Goal: Transaction & Acquisition: Purchase product/service

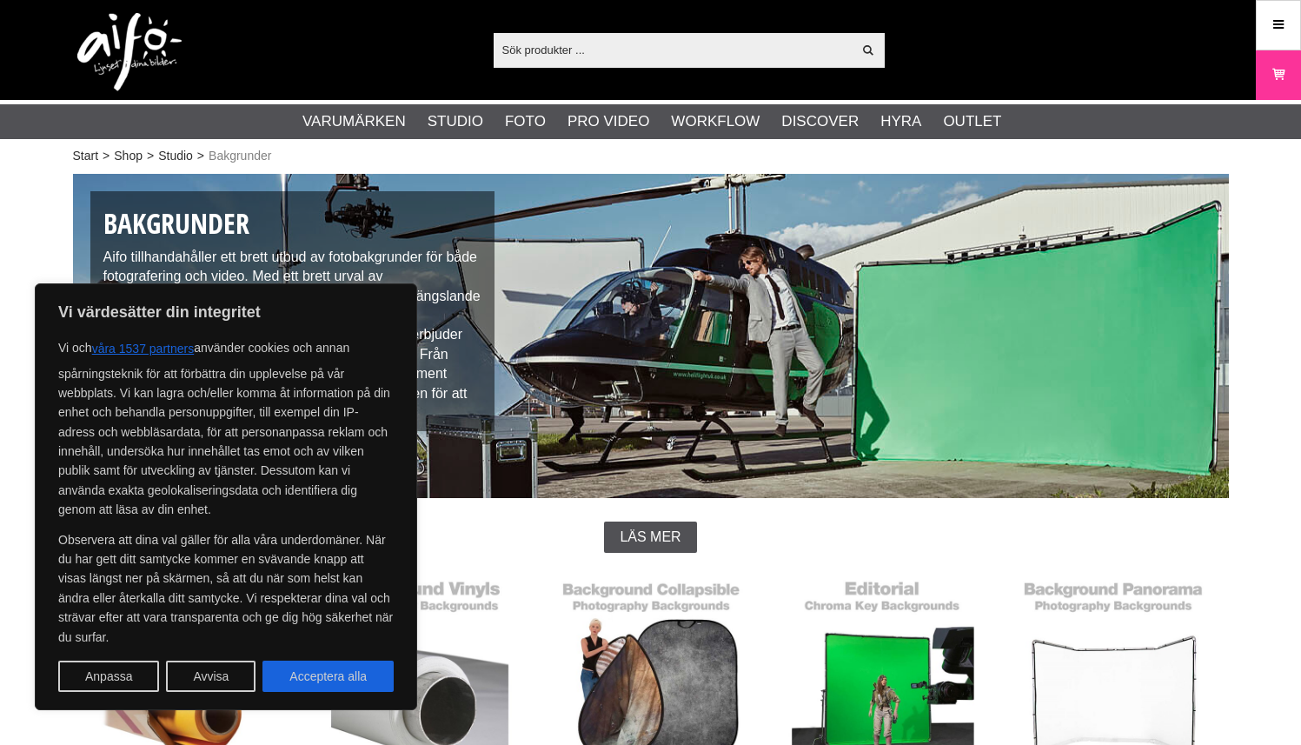
scroll to position [459, 0]
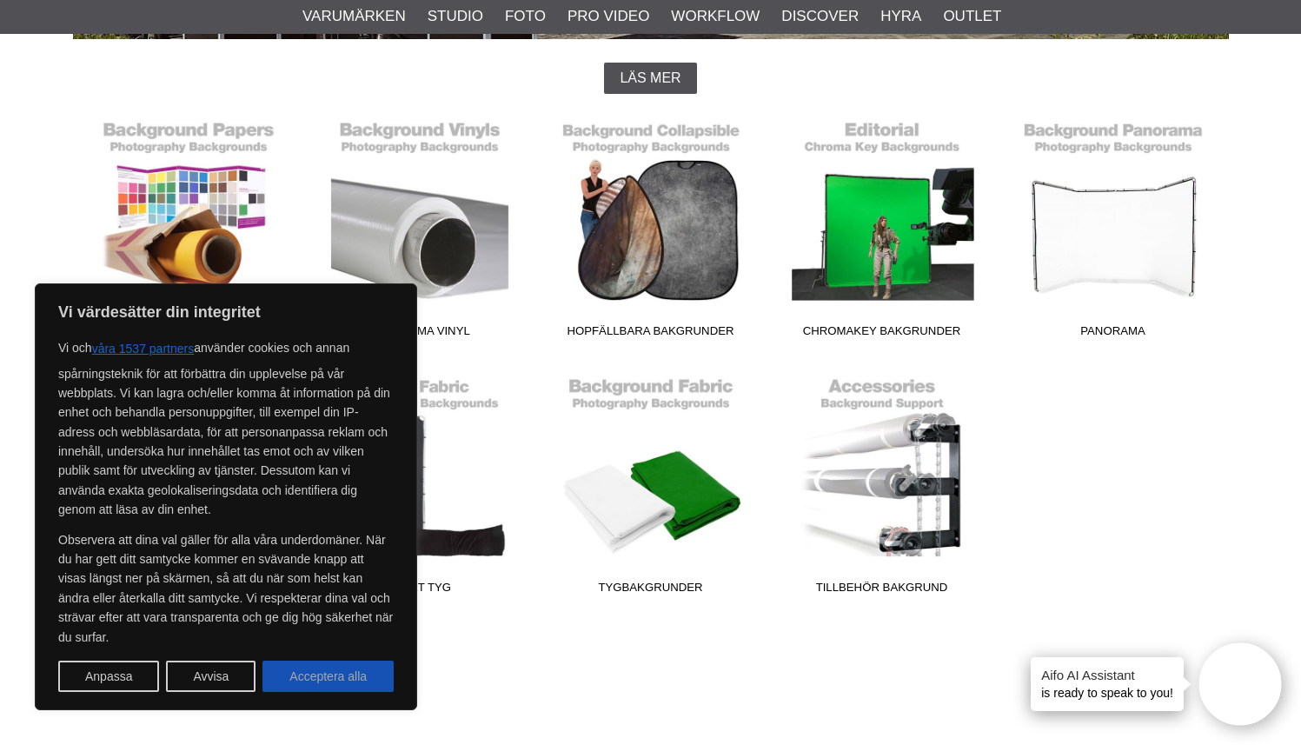
click at [330, 675] on button "Acceptera alla" at bounding box center [327, 675] width 131 height 31
checkbox input "true"
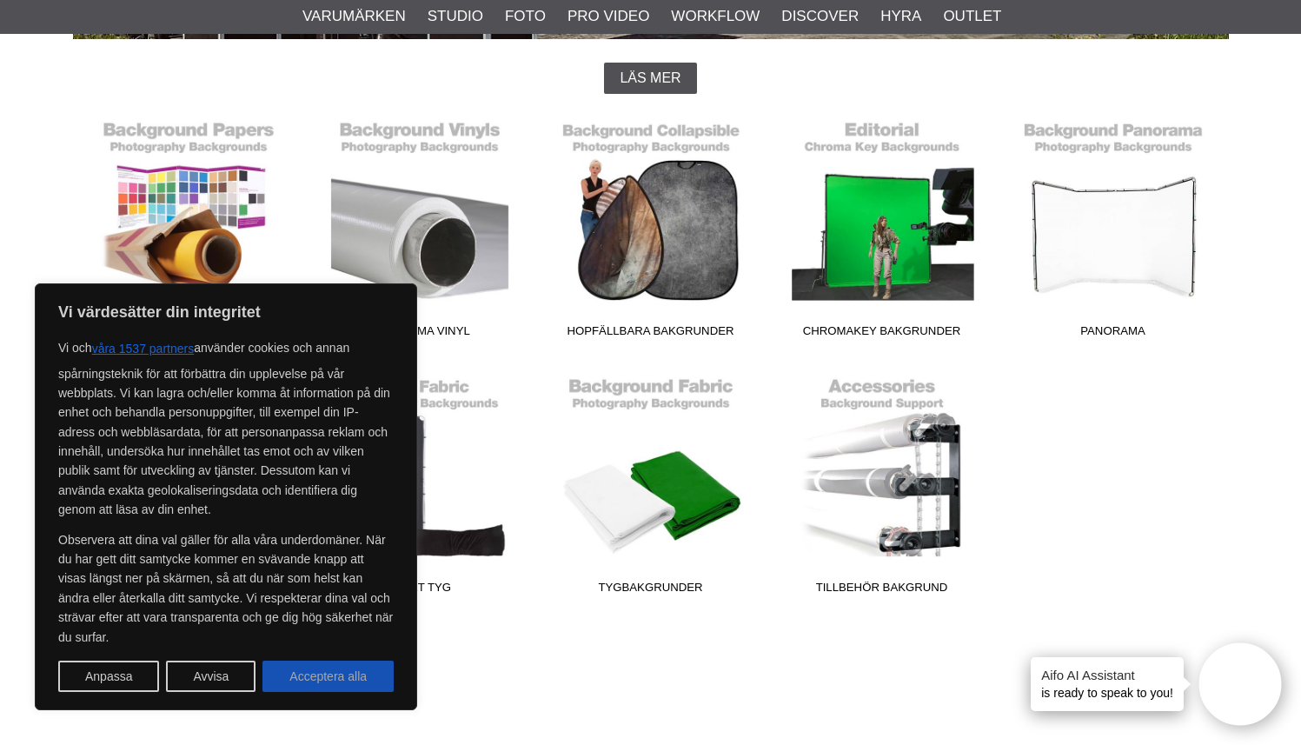
checkbox input "true"
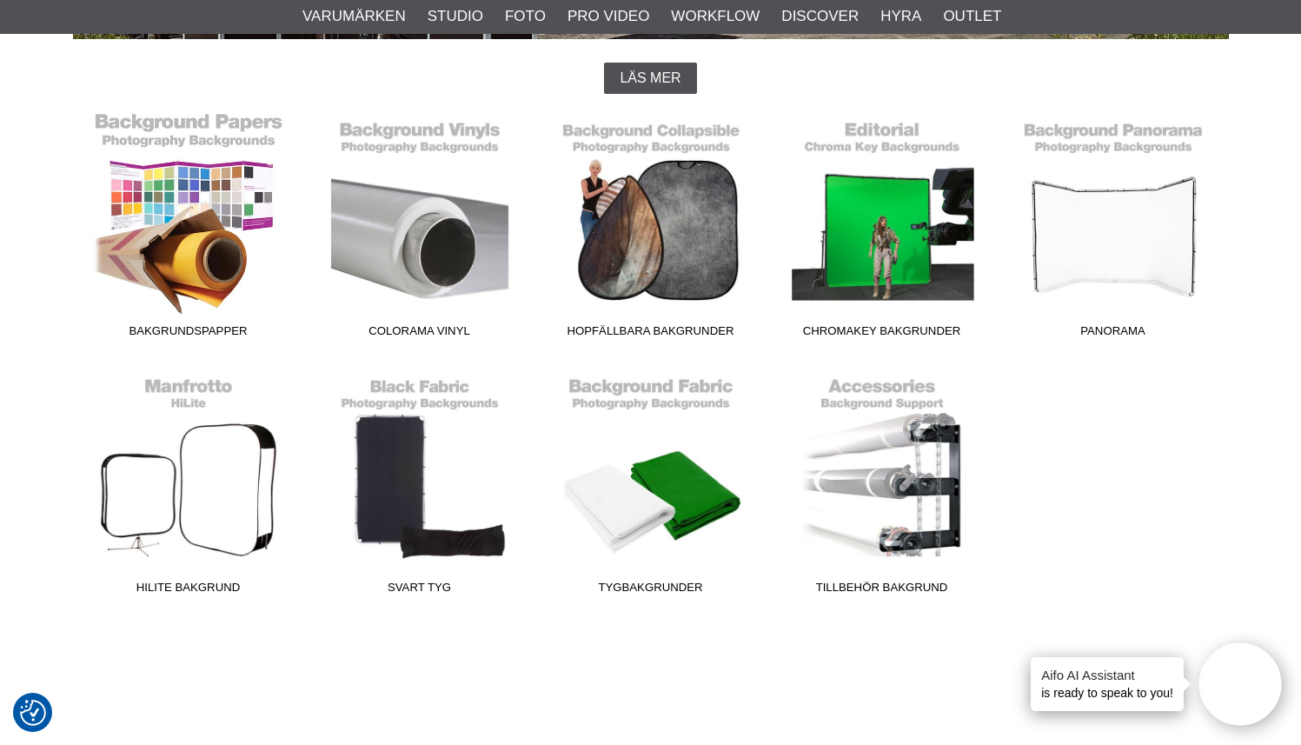
click at [204, 209] on link "Bakgrundspapper" at bounding box center [188, 228] width 231 height 235
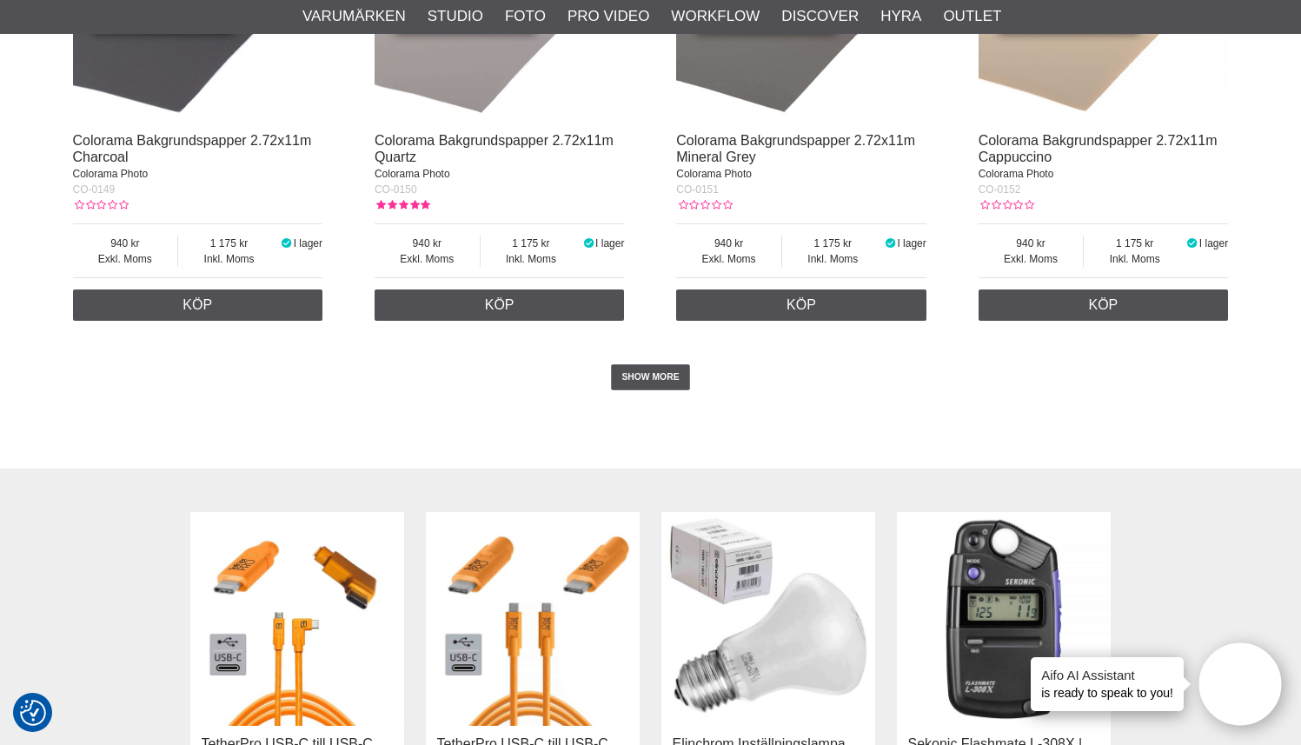
scroll to position [3674, 0]
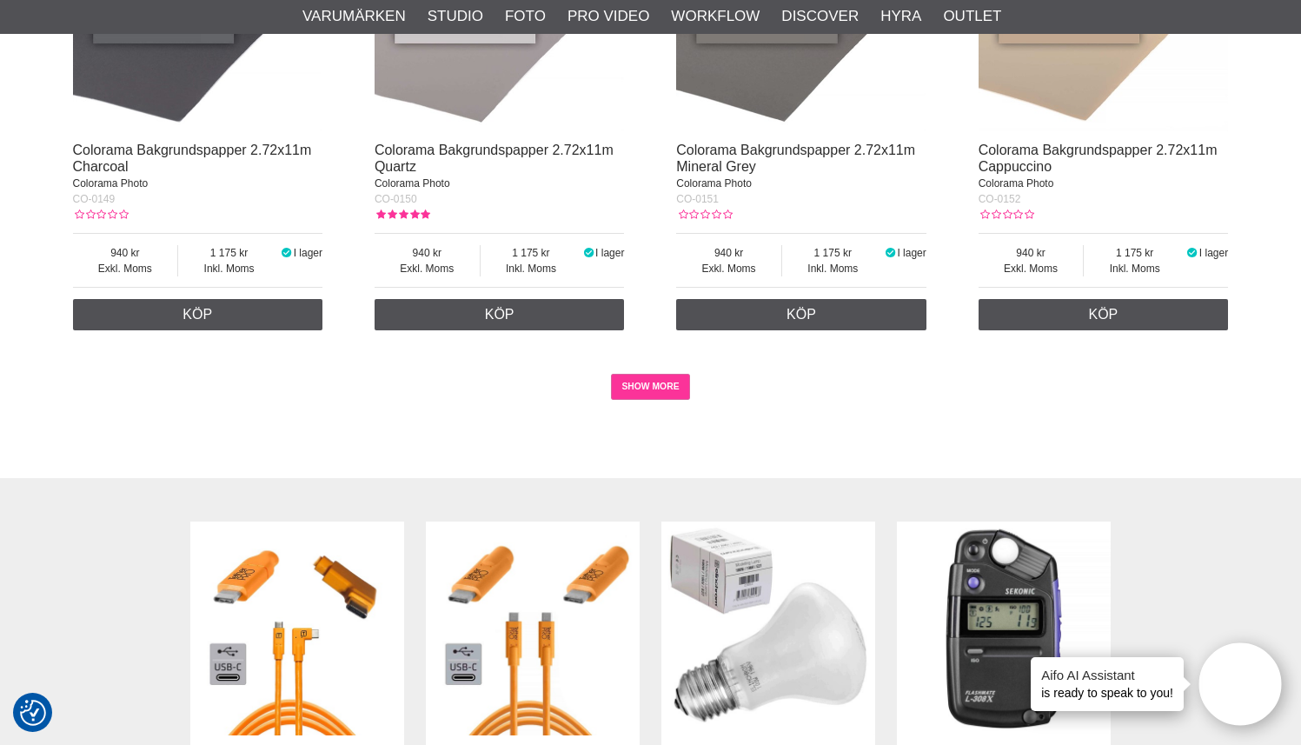
click at [657, 400] on link "SHOW MORE" at bounding box center [650, 387] width 79 height 26
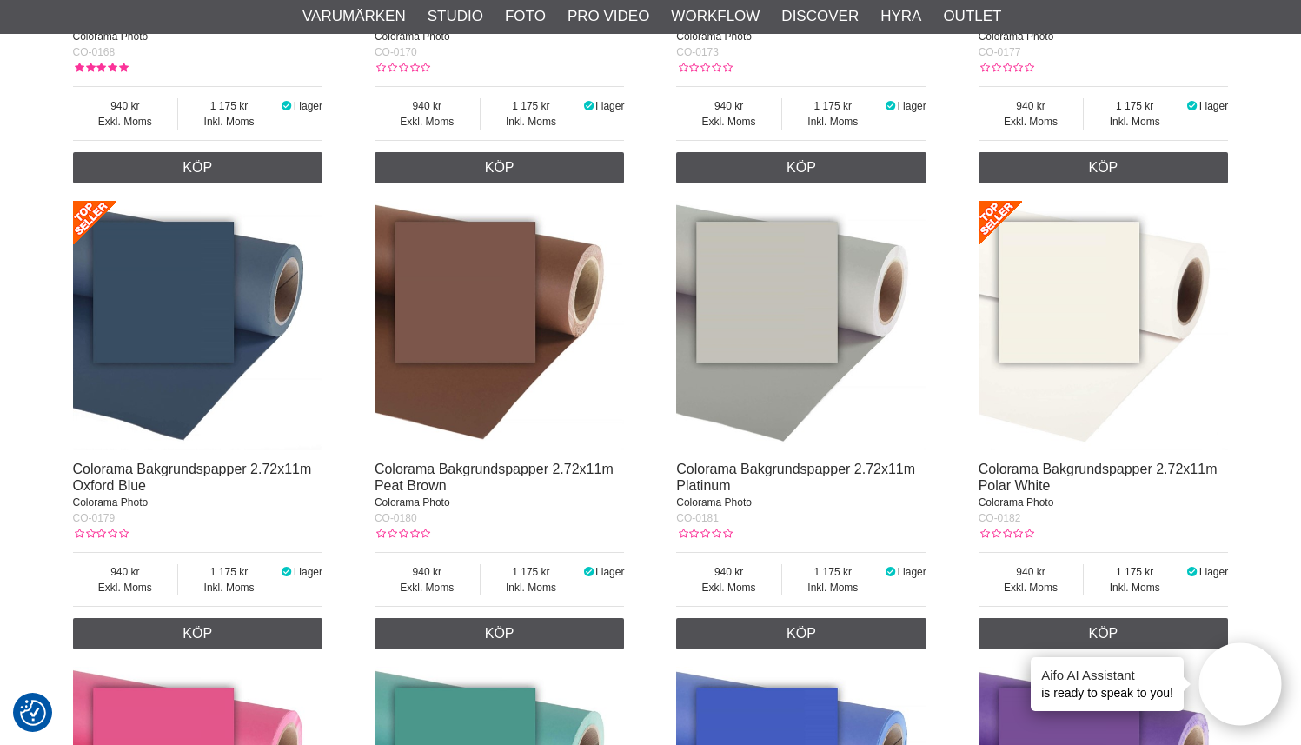
scroll to position [4753, 0]
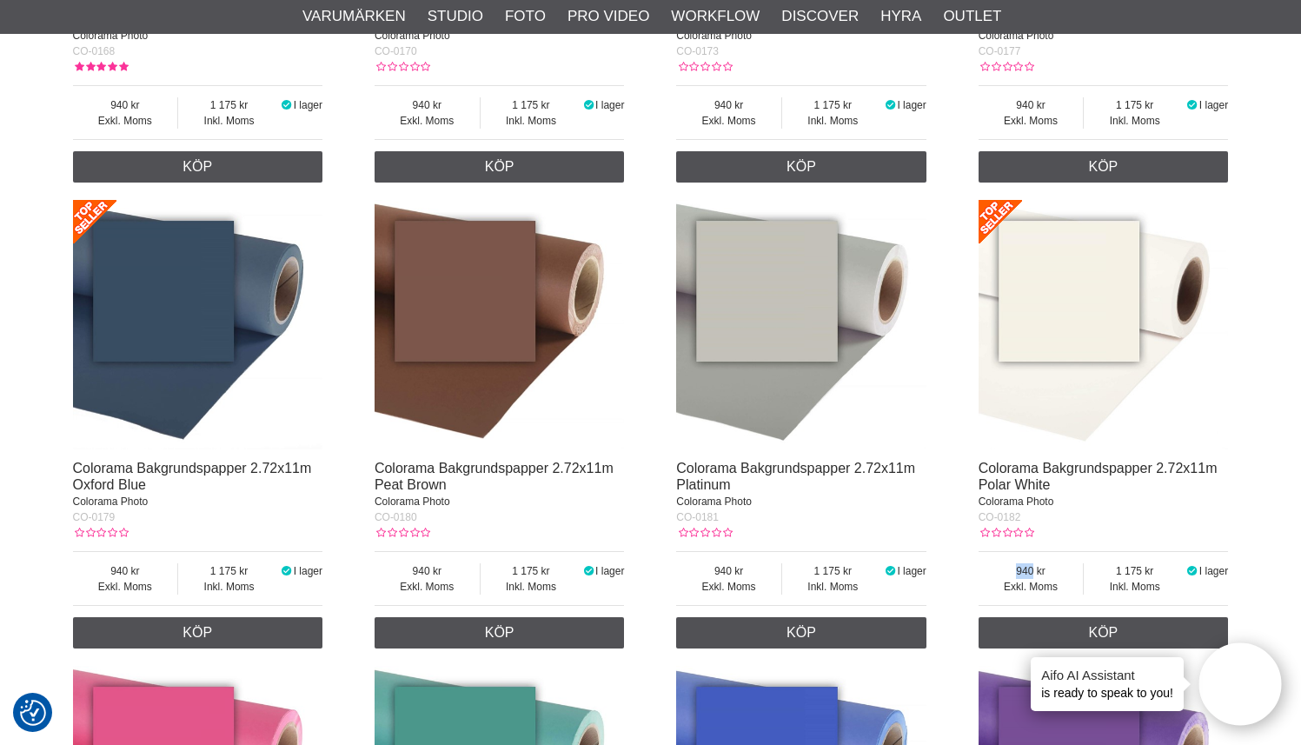
drag, startPoint x: 1047, startPoint y: 615, endPoint x: 1002, endPoint y: 610, distance: 45.5
click at [1002, 579] on span "940" at bounding box center [1030, 571] width 105 height 16
click at [1066, 579] on span "940" at bounding box center [1030, 571] width 105 height 16
drag, startPoint x: 1116, startPoint y: 613, endPoint x: 1155, endPoint y: 614, distance: 38.2
click at [1155, 579] on span "1 175" at bounding box center [1134, 571] width 102 height 16
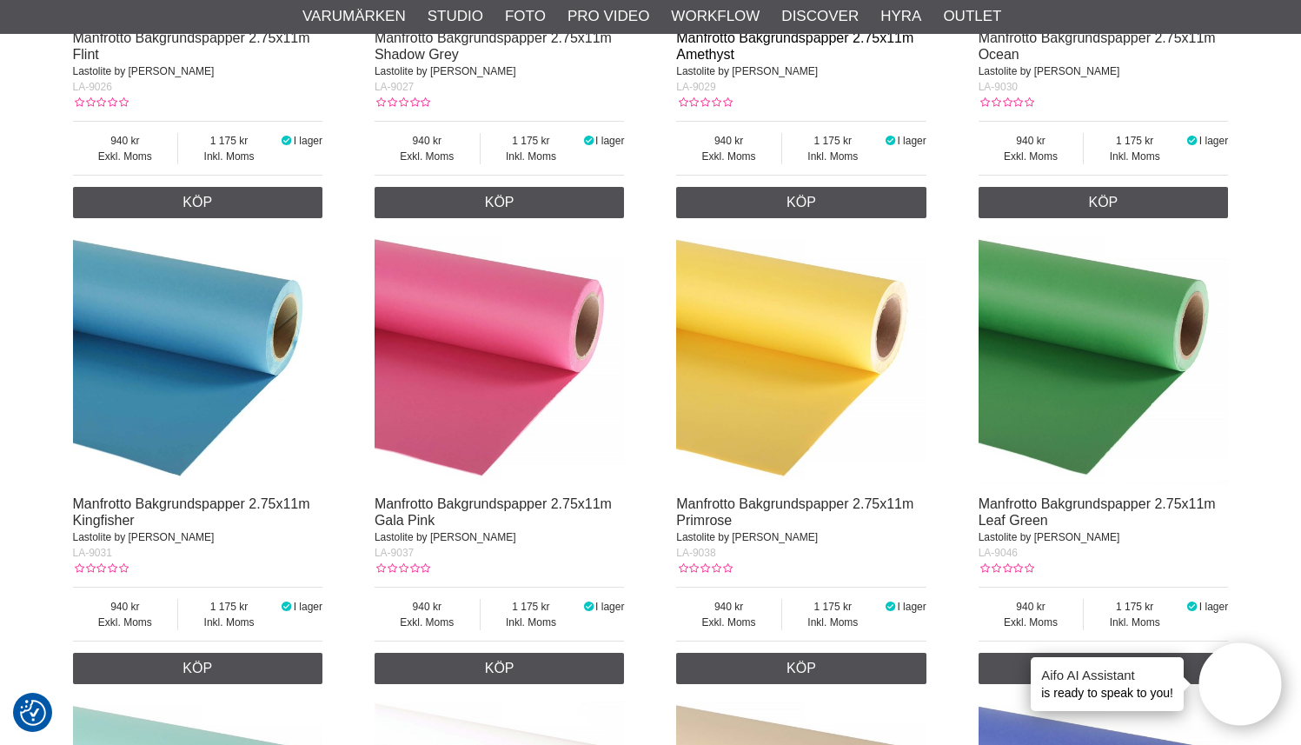
scroll to position [18049, 0]
